Goal: Information Seeking & Learning: Check status

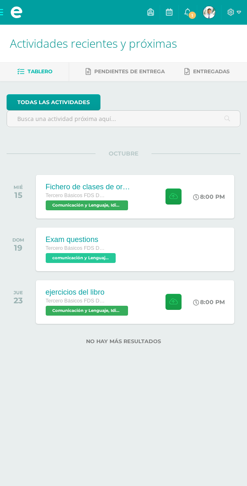
click at [189, 12] on span "1" at bounding box center [192, 15] width 9 height 9
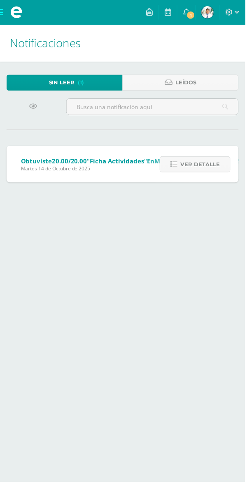
click at [195, 162] on span "Ver detalle" at bounding box center [201, 165] width 39 height 15
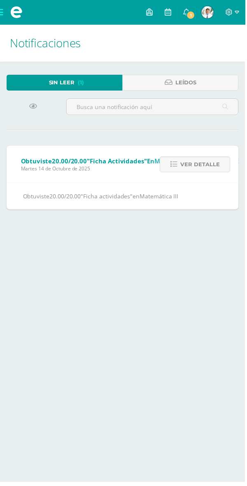
click at [218, 167] on span "Ver detalle" at bounding box center [201, 165] width 39 height 15
